Goal: Transaction & Acquisition: Purchase product/service

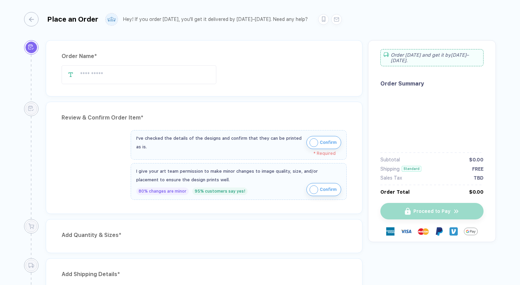
click at [323, 146] on span "Confirm" at bounding box center [328, 142] width 17 height 11
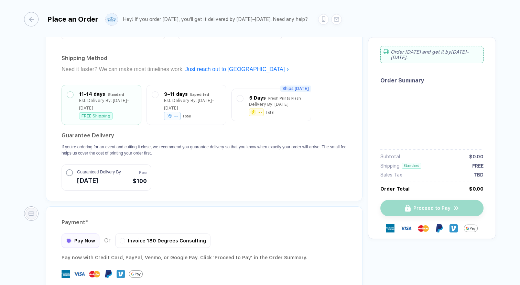
scroll to position [335, 0]
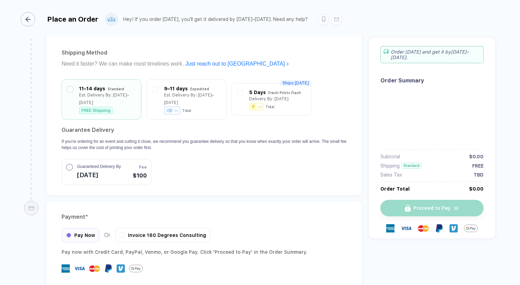
click at [33, 16] on div "button" at bounding box center [28, 19] width 14 height 14
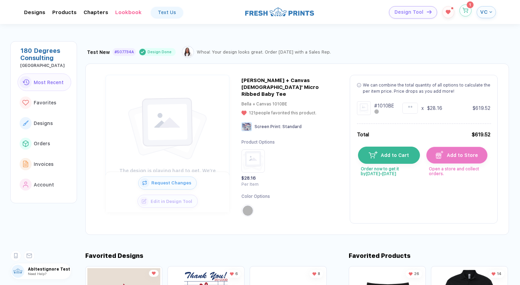
click at [467, 15] on button "button" at bounding box center [465, 10] width 12 height 12
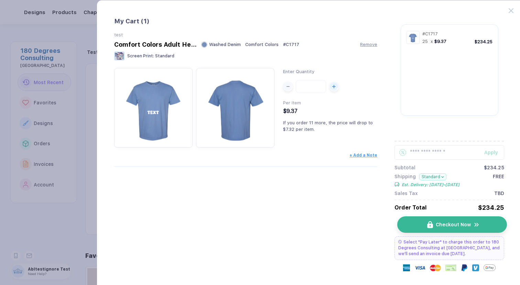
click at [469, 226] on span "Checkout Now" at bounding box center [452, 224] width 35 height 5
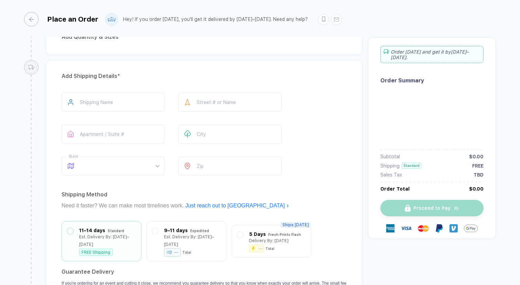
scroll to position [143, 0]
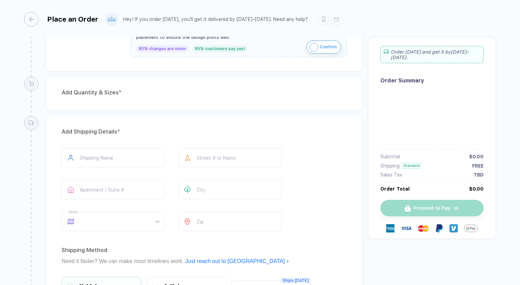
click at [119, 91] on span "*" at bounding box center [120, 92] width 3 height 7
click at [160, 94] on div "Add Quantity & Sizes *" at bounding box center [204, 92] width 285 height 11
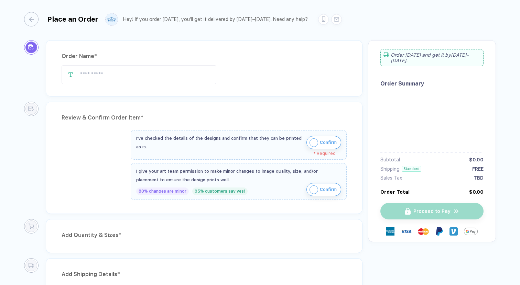
click at [323, 142] on span "Confirm" at bounding box center [328, 142] width 17 height 11
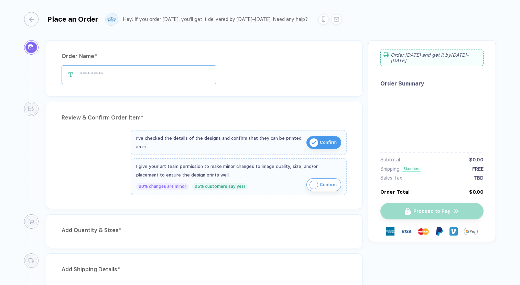
click at [147, 74] on input "text" at bounding box center [139, 74] width 155 height 19
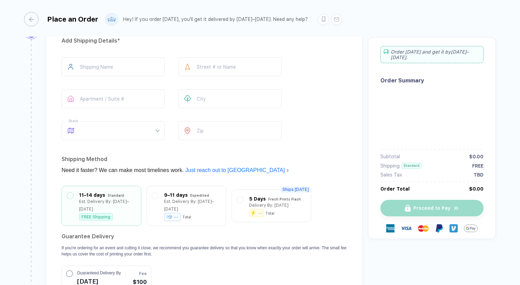
scroll to position [237, 0]
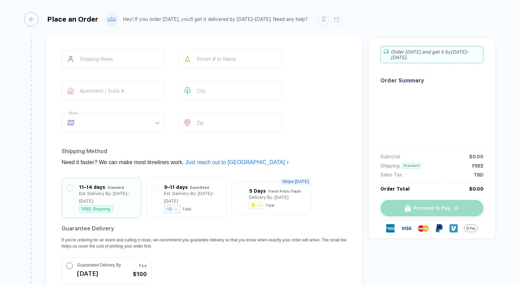
type input "*****"
click at [33, 18] on div "button" at bounding box center [28, 19] width 14 height 14
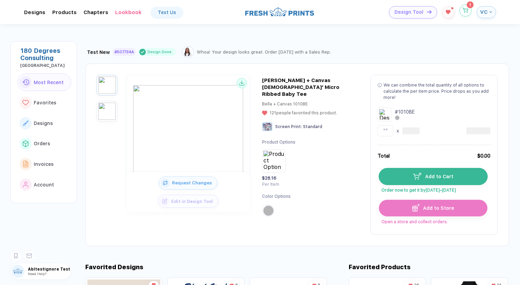
click at [459, 10] on button "button" at bounding box center [465, 10] width 12 height 12
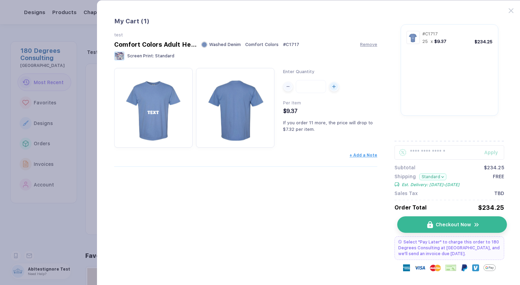
click at [454, 225] on span "Checkout Now" at bounding box center [452, 224] width 35 height 5
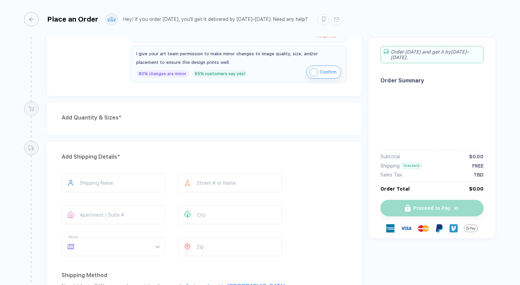
scroll to position [114, 0]
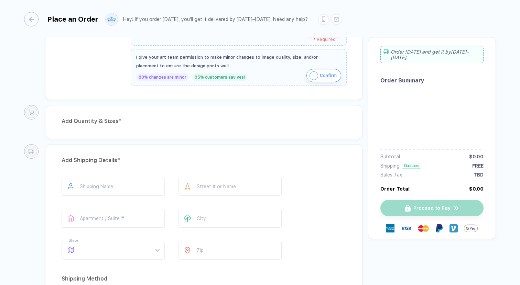
drag, startPoint x: 58, startPoint y: 120, endPoint x: 182, endPoint y: 116, distance: 124.1
click at [182, 116] on div "Add Quantity & Sizes *" at bounding box center [204, 122] width 316 height 34
click at [223, 120] on div "Add Quantity & Sizes *" at bounding box center [204, 121] width 285 height 11
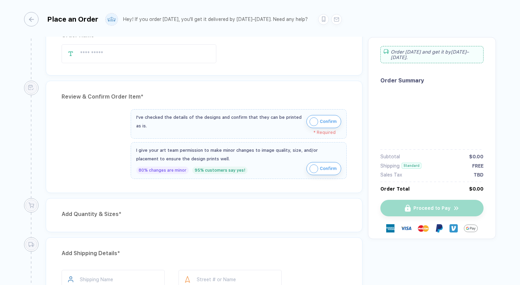
scroll to position [35, 0]
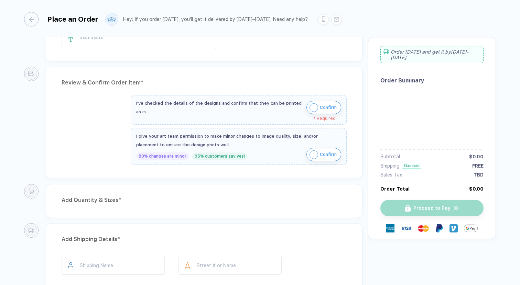
click at [323, 111] on span "Confirm" at bounding box center [328, 107] width 17 height 11
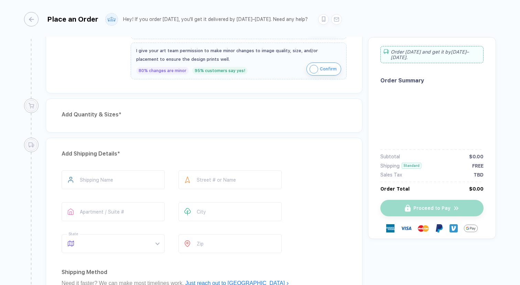
scroll to position [126, 0]
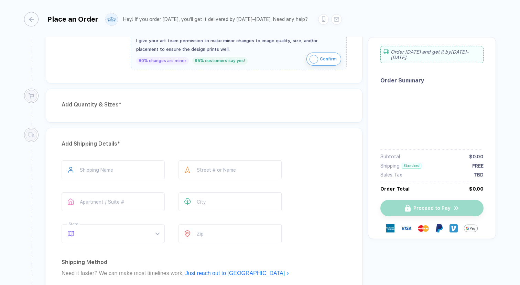
drag, startPoint x: 161, startPoint y: 106, endPoint x: 51, endPoint y: 105, distance: 110.0
click at [51, 105] on div "Add Quantity & Sizes *" at bounding box center [204, 106] width 316 height 34
click at [174, 104] on div "Add Quantity & Sizes *" at bounding box center [204, 104] width 285 height 11
click at [219, 107] on div "Add Quantity & Sizes *" at bounding box center [204, 104] width 285 height 11
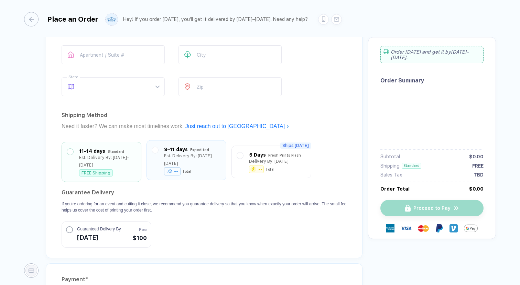
scroll to position [371, 0]
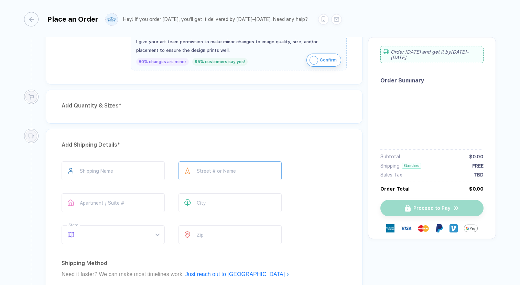
scroll to position [97, 0]
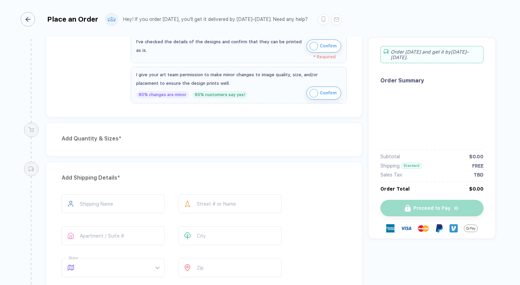
click at [34, 18] on div "button" at bounding box center [28, 19] width 14 height 14
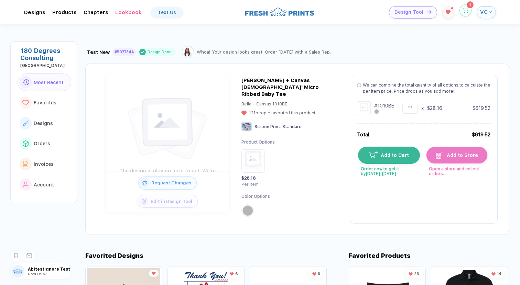
click at [468, 12] on button "button" at bounding box center [465, 10] width 12 height 12
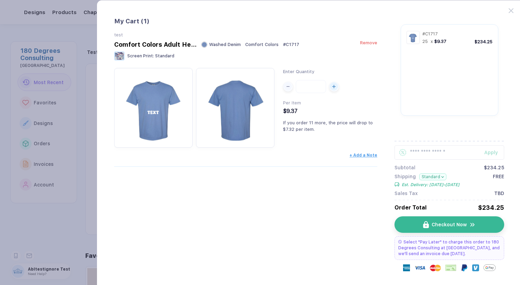
click at [374, 47] on div "Comfort Colors Adult Heavyweight T-Shirt Washed Denim Comfort Colors # C1717 Re…" at bounding box center [245, 44] width 263 height 7
click at [367, 45] on span "Remove" at bounding box center [368, 42] width 17 height 5
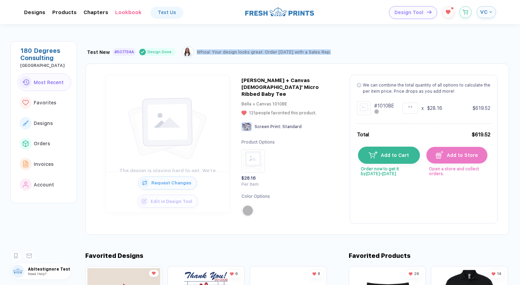
click at [367, 45] on div "Test New #507734A Design Done Whoa! Your design looks great. Order today with a…" at bounding box center [296, 50] width 423 height 15
click at [397, 102] on div "# 1010BE" at bounding box center [377, 108] width 41 height 14
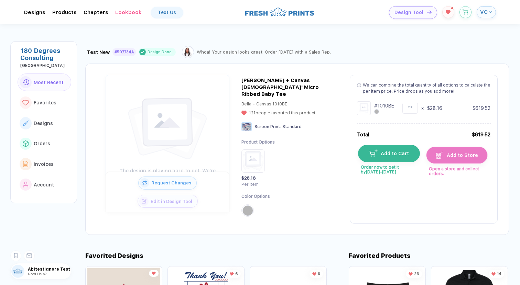
click at [409, 154] on button "Add to Cart" at bounding box center [389, 153] width 62 height 17
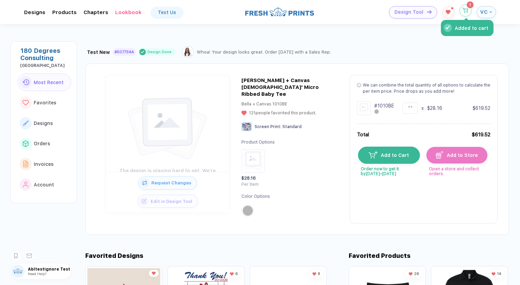
click at [461, 14] on button "Added to cart" at bounding box center [465, 10] width 12 height 12
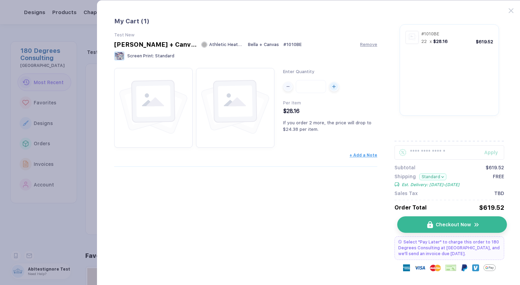
click at [480, 220] on button "Checkout Now" at bounding box center [451, 224] width 109 height 16
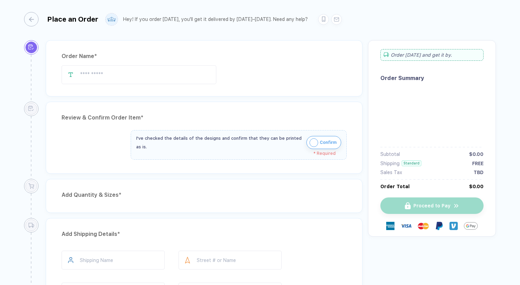
type input "********"
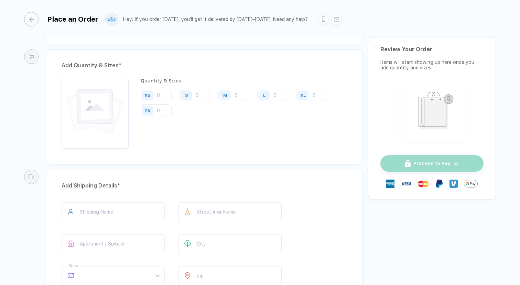
scroll to position [275, 0]
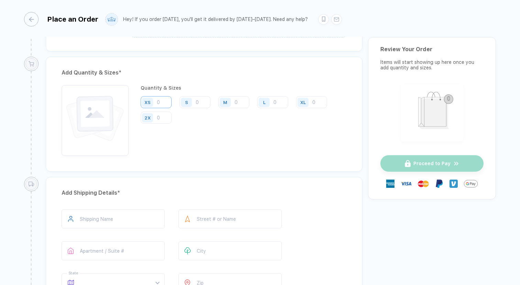
click at [166, 101] on input "number" at bounding box center [156, 102] width 31 height 12
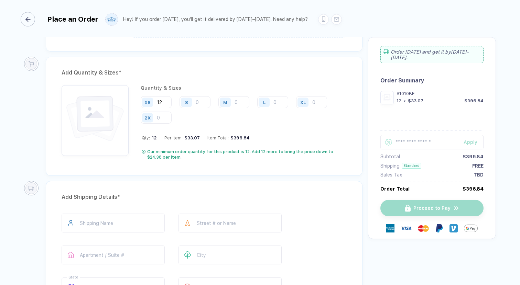
type input "12"
click at [30, 17] on icon "button" at bounding box center [27, 19] width 5 height 5
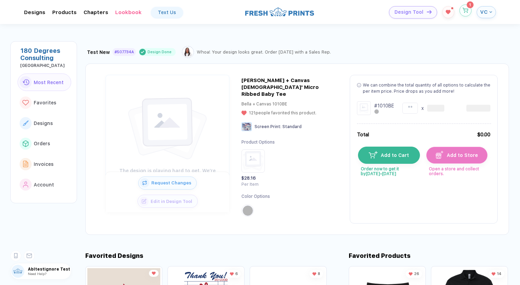
click at [461, 12] on button "button" at bounding box center [465, 10] width 12 height 12
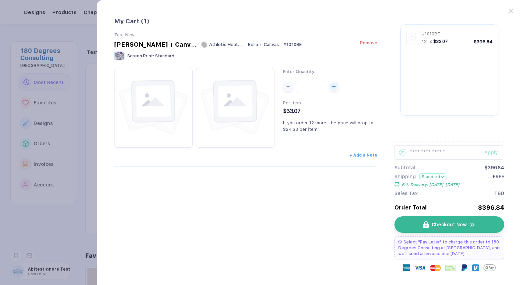
click at [372, 44] on span "Remove" at bounding box center [368, 42] width 17 height 5
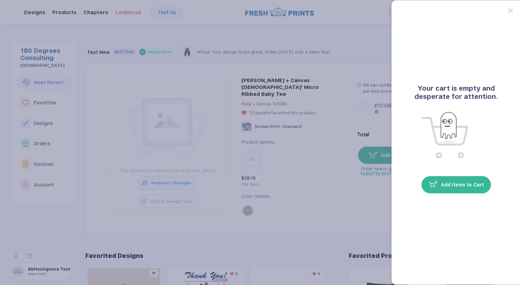
click at [158, 82] on button "button" at bounding box center [260, 142] width 520 height 285
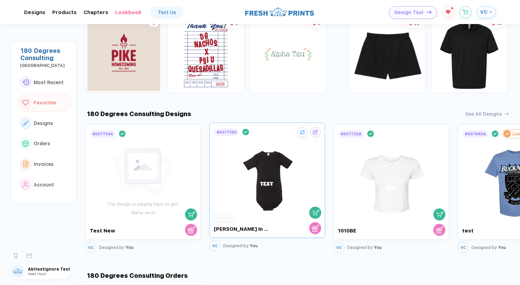
scroll to position [251, 0]
click at [316, 208] on img "button" at bounding box center [316, 212] width 8 height 8
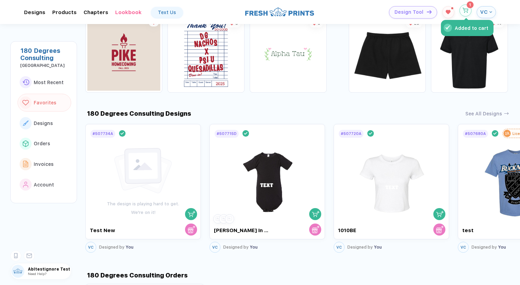
click at [466, 10] on icon "button" at bounding box center [465, 10] width 6 height 5
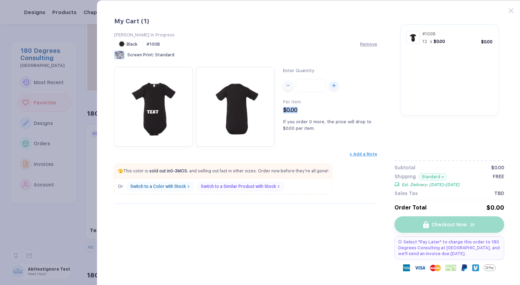
drag, startPoint x: 298, startPoint y: 114, endPoint x: 282, endPoint y: 110, distance: 16.7
click at [282, 110] on div "Enter Quantity ** Per Item $0.00 If you order 0 more, the price will drop to $0…" at bounding box center [245, 107] width 263 height 80
click at [332, 127] on div "If you order 0 more, the price will drop to $0.00 per item." at bounding box center [330, 124] width 94 height 13
click at [285, 173] on p "🫣 This color is sold out in 0-3MOS . and selling out fast in other sizes. Order…" at bounding box center [222, 171] width 217 height 6
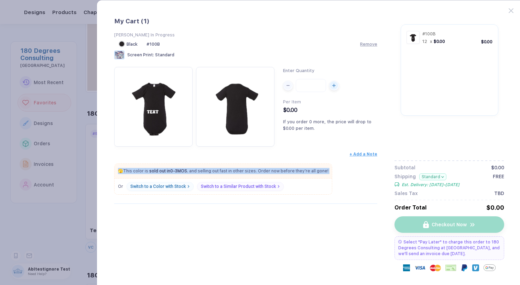
click at [285, 173] on p "🫣 This color is sold out in 0-3MOS . and selling out fast in other sizes. Order…" at bounding box center [222, 171] width 217 height 6
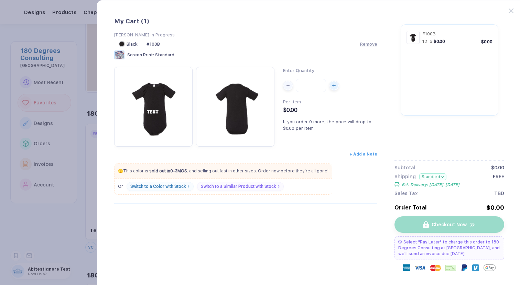
click at [316, 173] on p "🫣 This color is sold out in 0-3MOS . and selling out fast in other sizes. Order…" at bounding box center [222, 171] width 217 height 6
click at [51, 69] on button "button" at bounding box center [260, 142] width 520 height 285
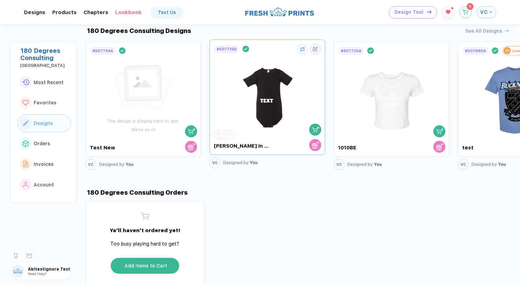
scroll to position [319, 0]
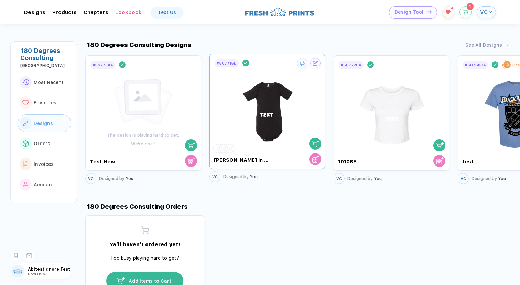
click at [267, 96] on img at bounding box center [267, 108] width 77 height 81
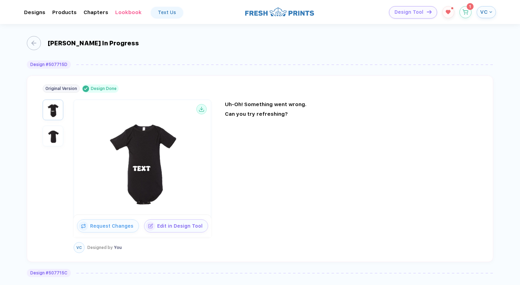
click at [256, 106] on div "Uh-Oh! Something went wrong." at bounding box center [285, 104] width 120 height 6
click at [258, 110] on div "Uh-Oh! Something went wrong. Can you try refreshing?" at bounding box center [285, 109] width 120 height 16
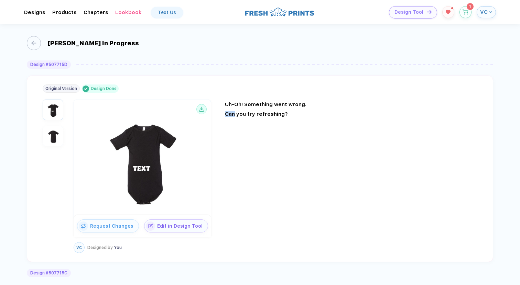
click at [258, 110] on div "Uh-Oh! Something went wrong. Can you try refreshing?" at bounding box center [285, 109] width 120 height 16
